Goal: Check status: Check status

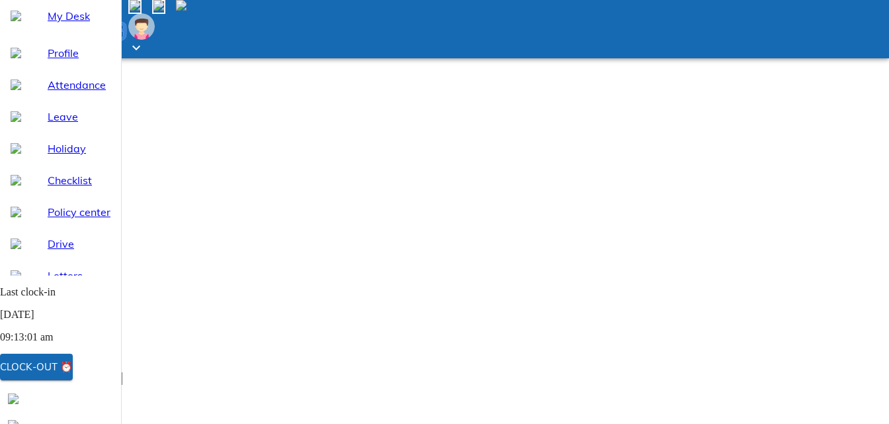
scroll to position [132, 0]
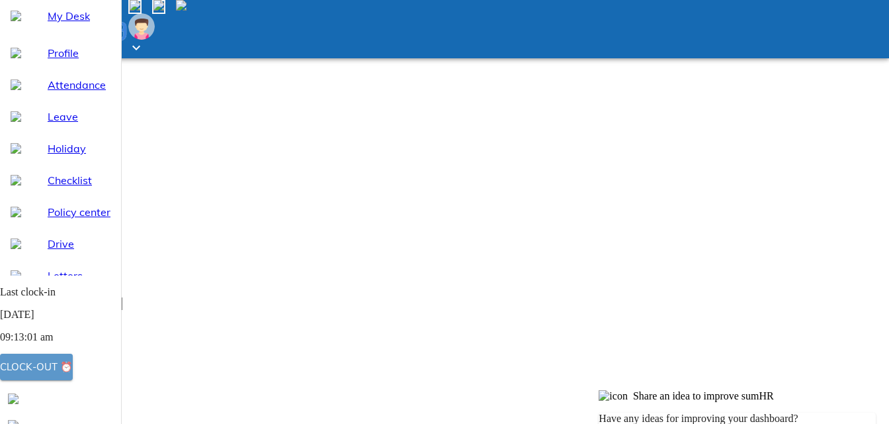
click at [73, 367] on div "Clock-out ⏰" at bounding box center [36, 366] width 73 height 17
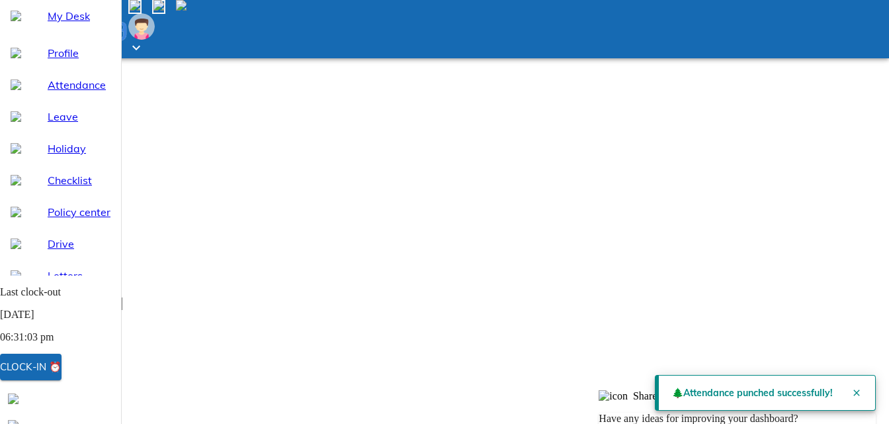
click at [48, 93] on span "Attendance" at bounding box center [79, 85] width 63 height 16
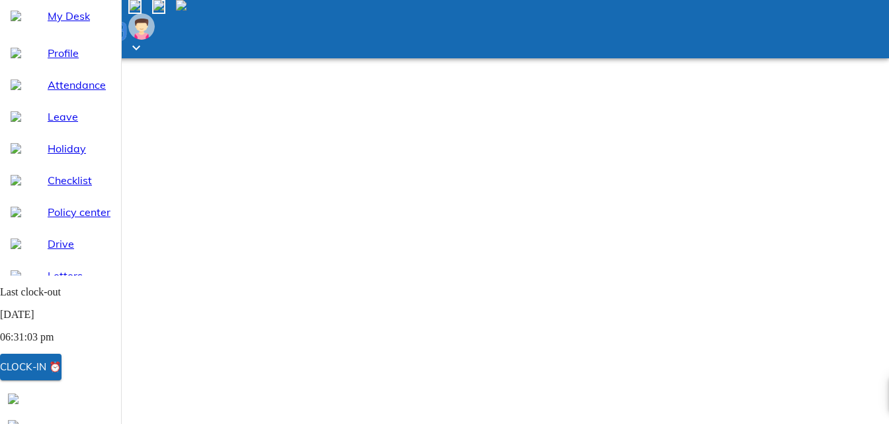
select select "9"
